Goal: Book appointment/travel/reservation

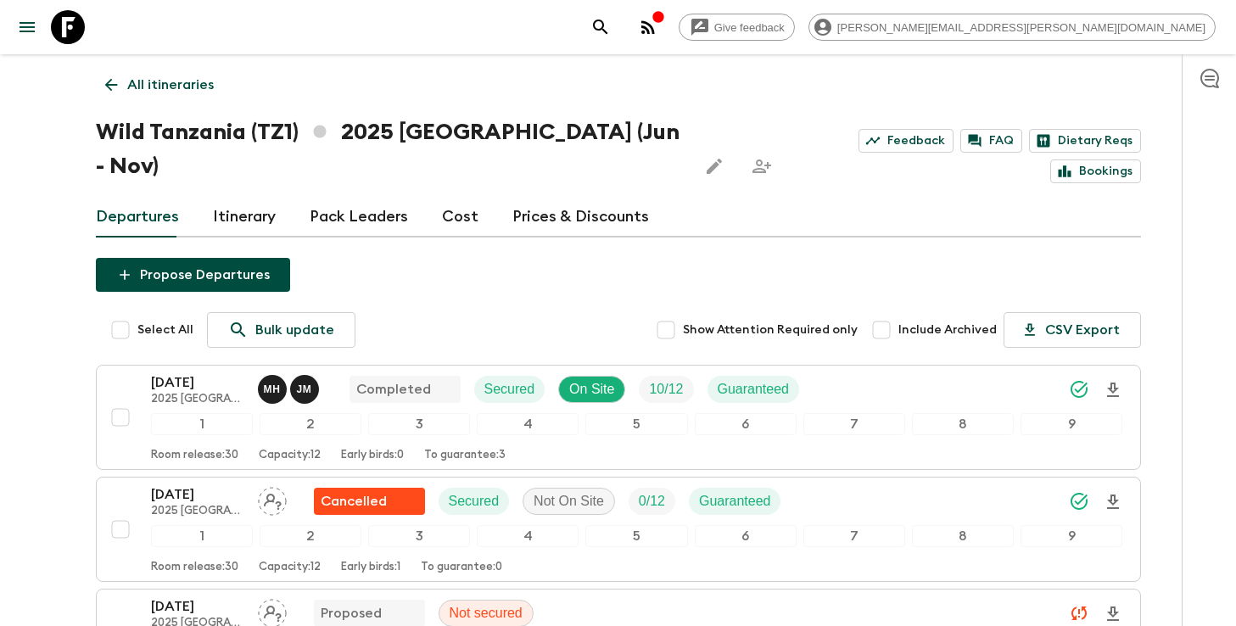
click at [608, 31] on icon "search adventures" at bounding box center [600, 27] width 14 height 14
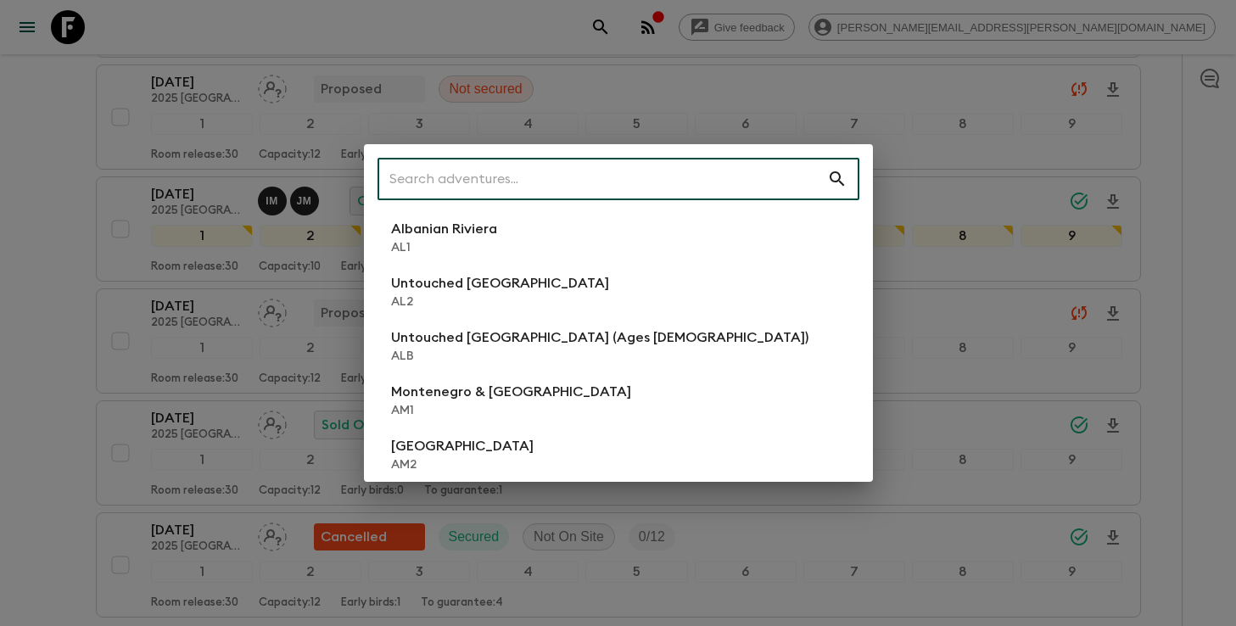
scroll to position [524, 0]
click at [695, 176] on input "text" at bounding box center [603, 179] width 450 height 48
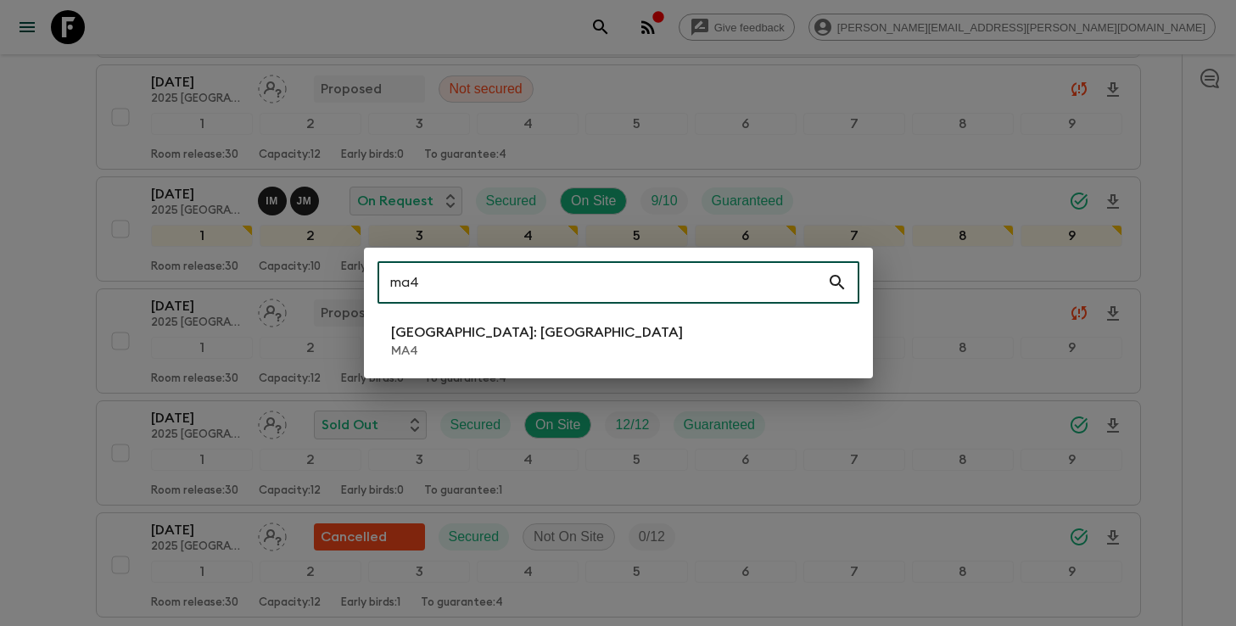
type input "ma4"
click at [530, 330] on li "[GEOGRAPHIC_DATA]: [GEOGRAPHIC_DATA] MA4" at bounding box center [619, 341] width 482 height 48
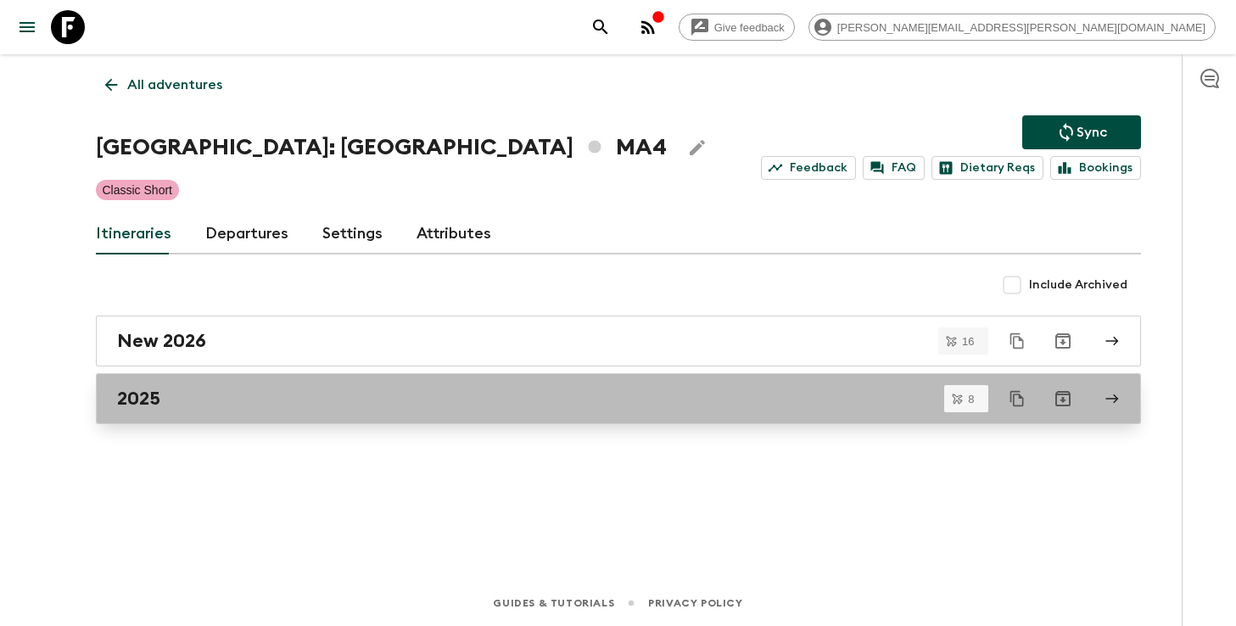
click at [578, 403] on div "2025" at bounding box center [602, 399] width 971 height 22
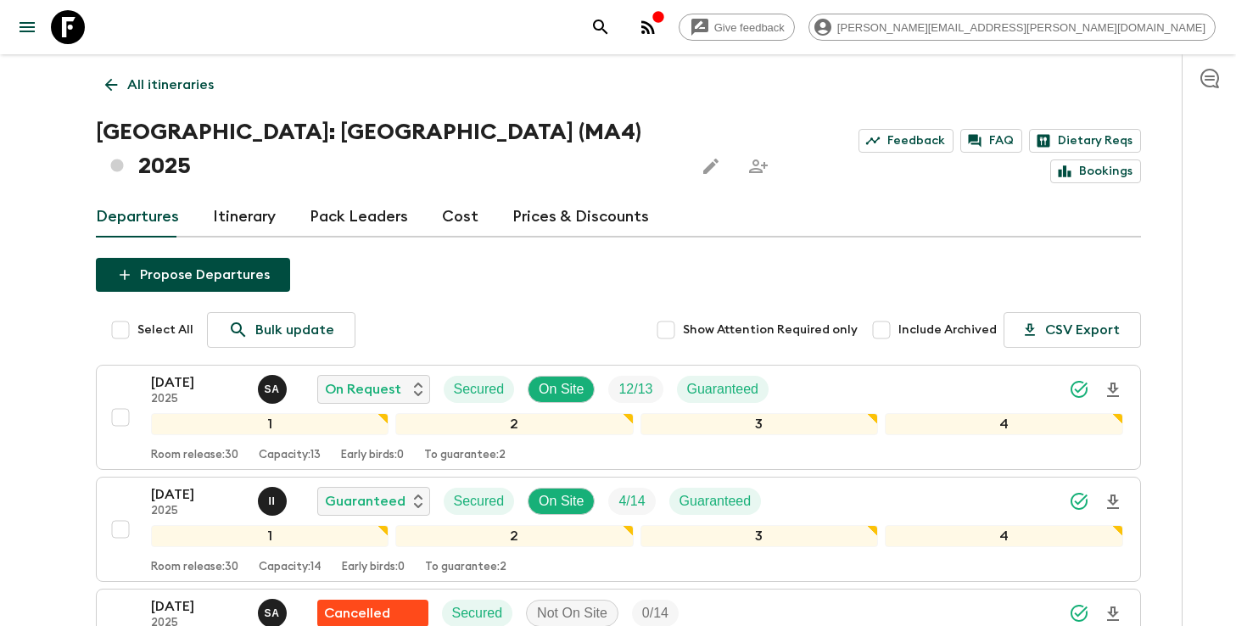
scroll to position [15, 0]
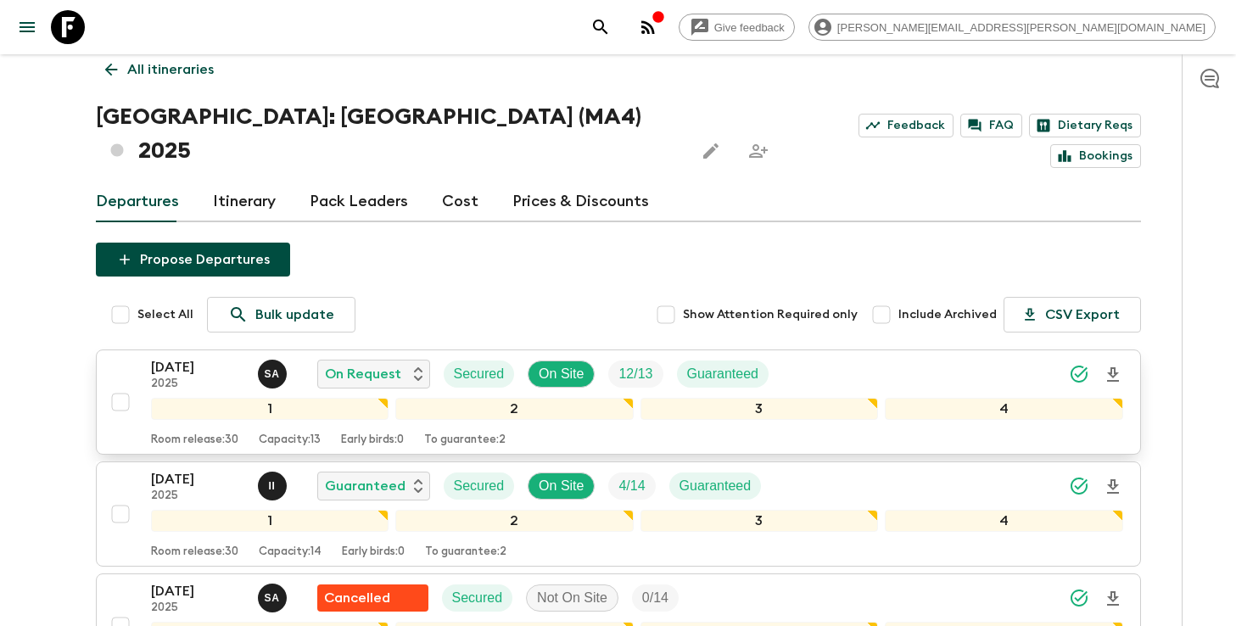
click at [1116, 365] on icon "Download Onboarding" at bounding box center [1113, 375] width 20 height 20
click at [611, 21] on icon "search adventures" at bounding box center [601, 27] width 20 height 20
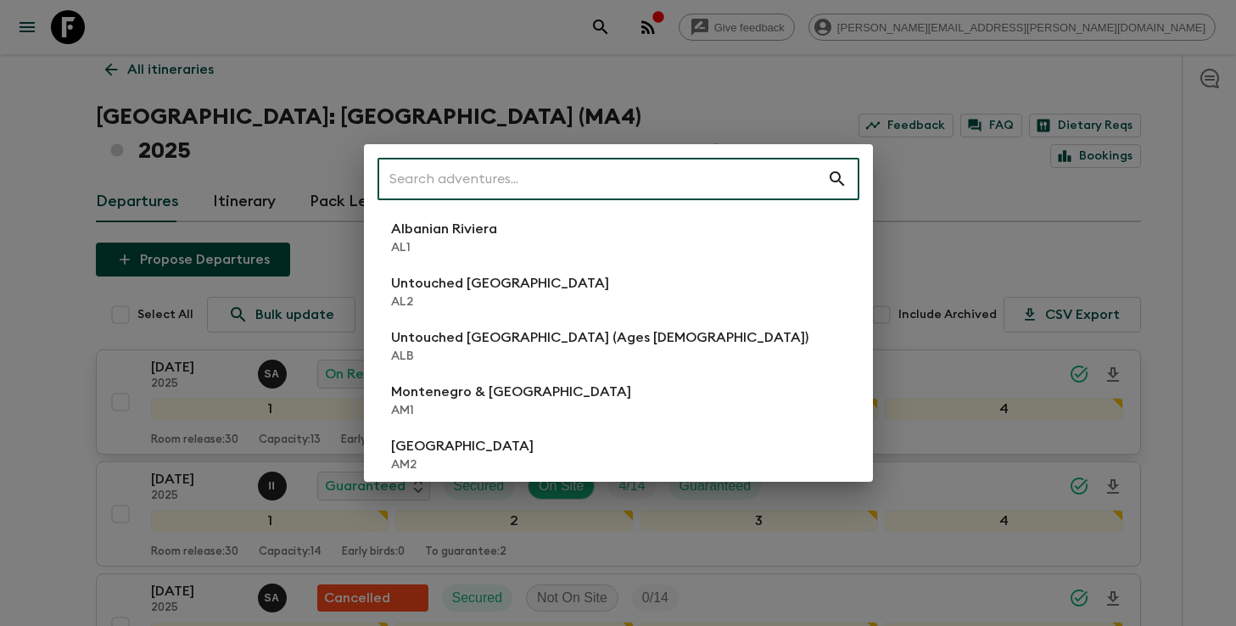
click at [703, 176] on input "text" at bounding box center [603, 179] width 450 height 48
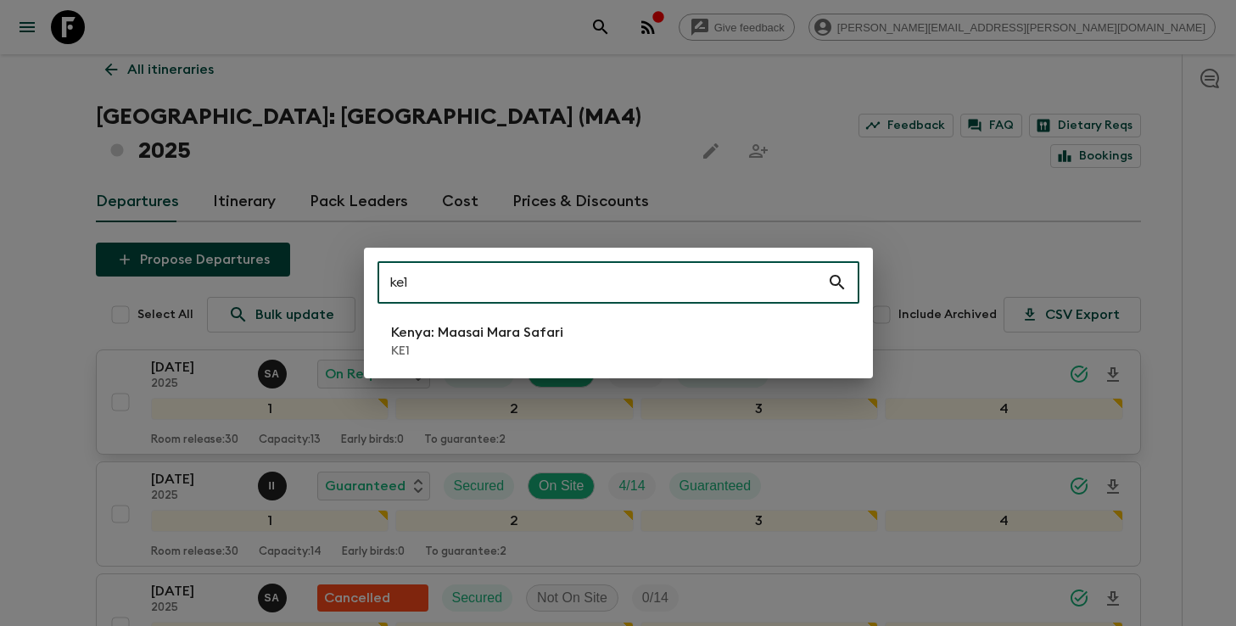
type input "ke1"
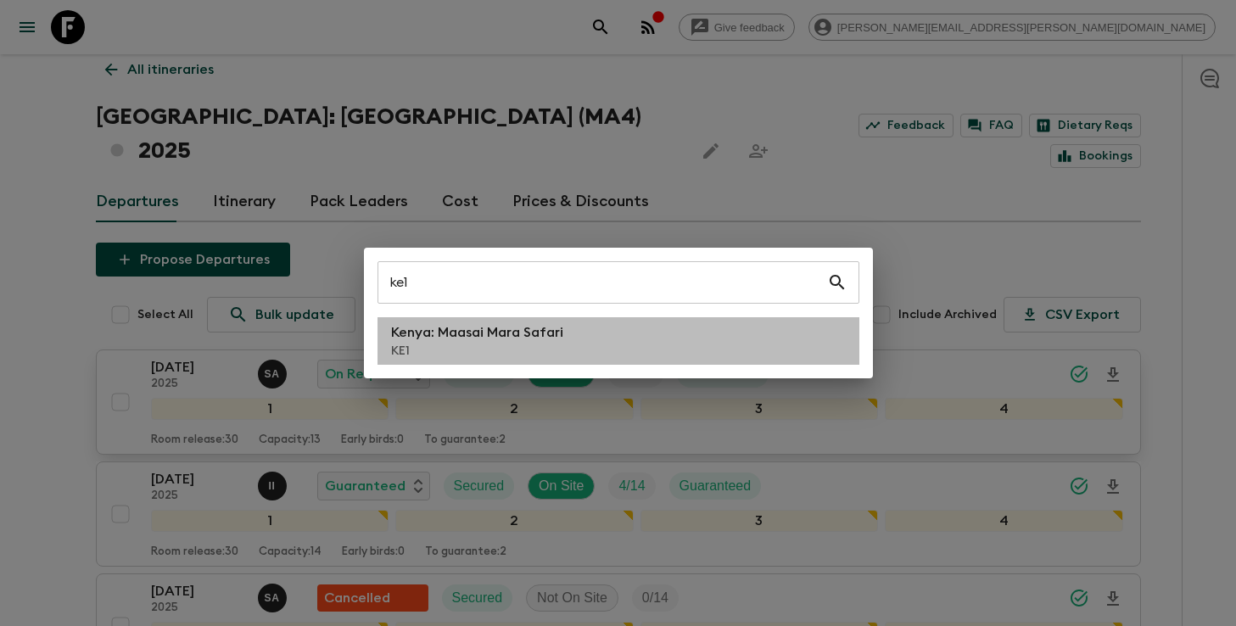
click at [513, 349] on p "KE1" at bounding box center [477, 351] width 172 height 17
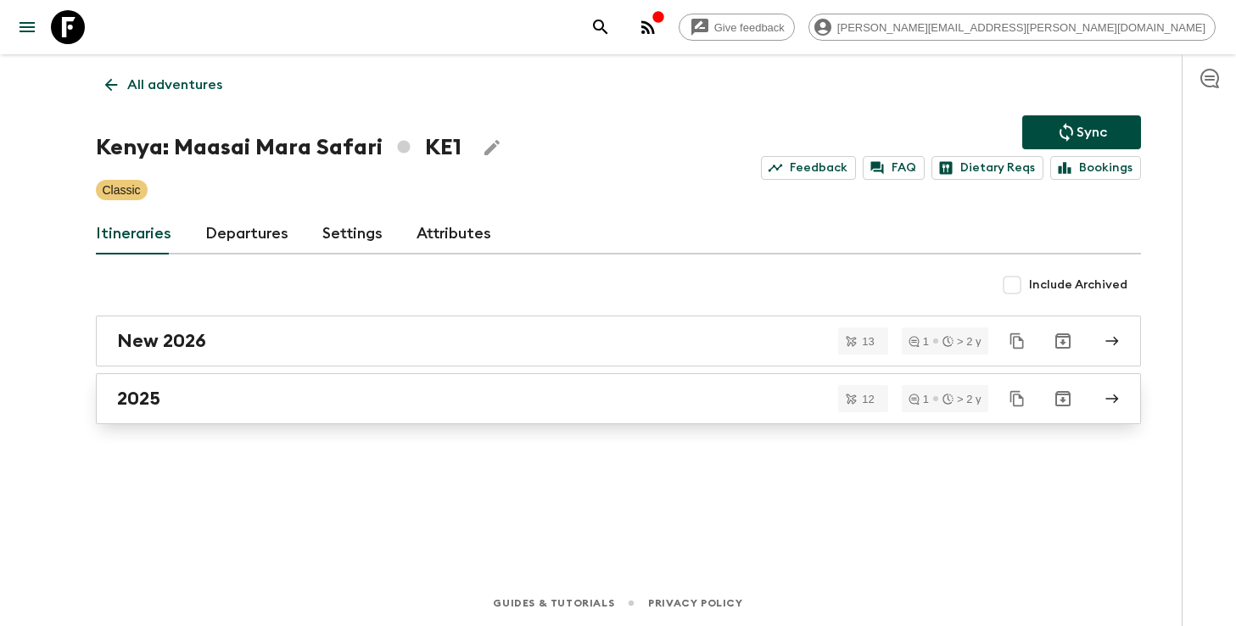
click at [127, 395] on h2 "2025" at bounding box center [138, 399] width 43 height 22
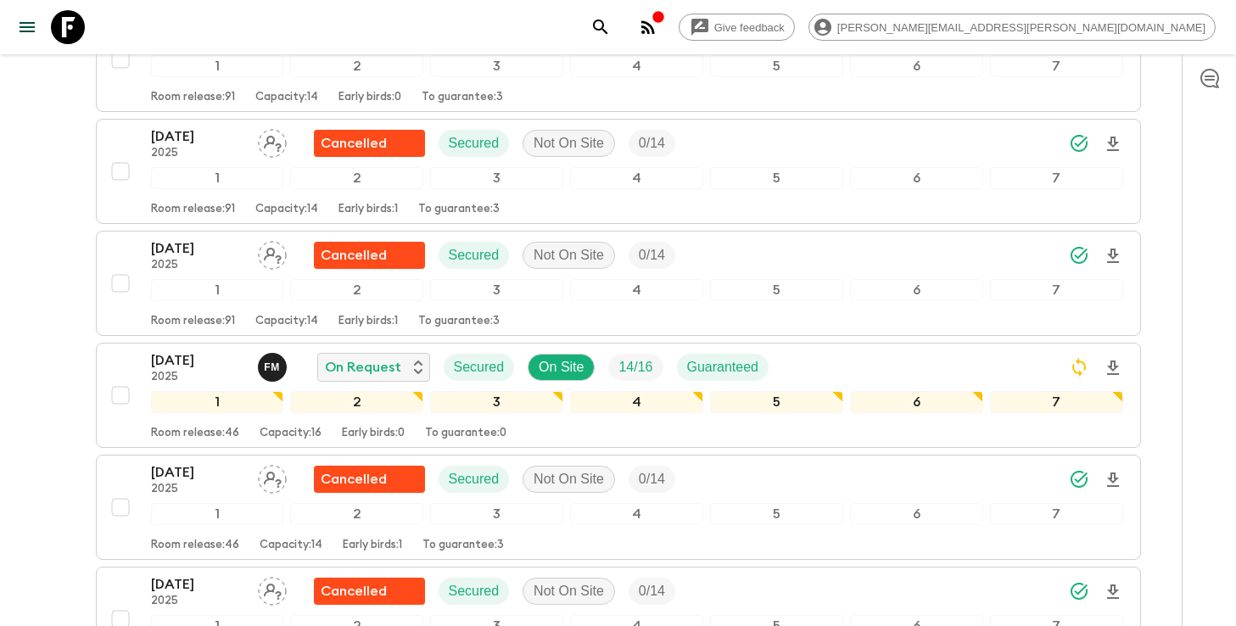
scroll to position [491, 0]
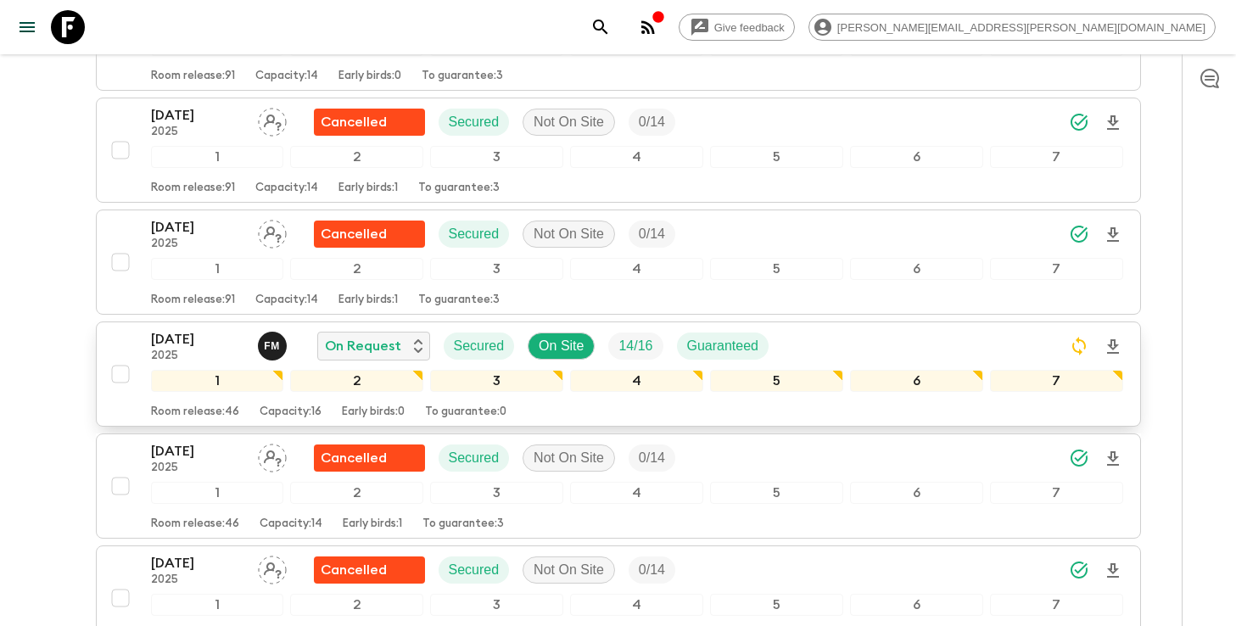
click at [837, 329] on div "[DATE] 2025 F M On Request Secured On Site 14 / 16 Guaranteed" at bounding box center [637, 346] width 972 height 34
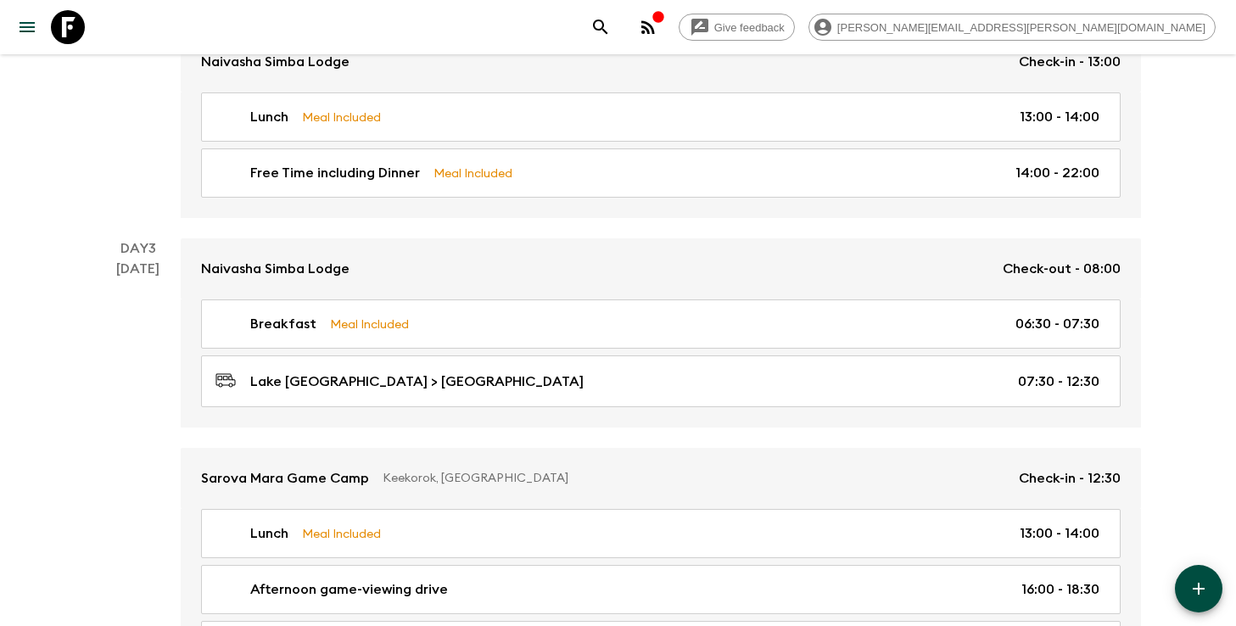
scroll to position [1101, 0]
